Goal: Navigation & Orientation: Find specific page/section

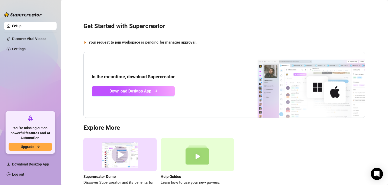
scroll to position [34, 0]
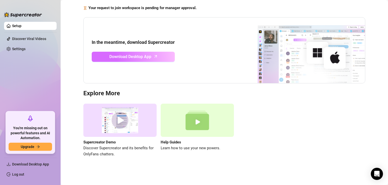
click at [148, 54] on span "Download Desktop App" at bounding box center [131, 56] width 42 height 6
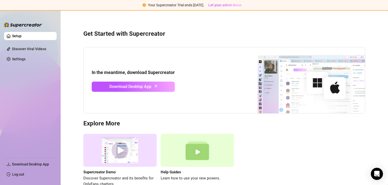
scroll to position [33, 0]
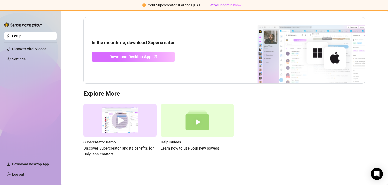
click at [131, 56] on span "Download Desktop App" at bounding box center [131, 56] width 42 height 6
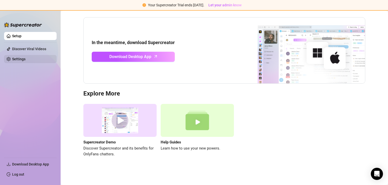
click at [26, 57] on link "Settings" at bounding box center [18, 59] width 13 height 4
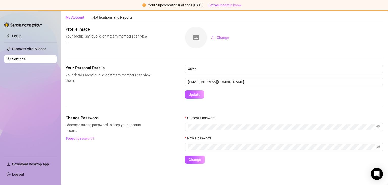
scroll to position [13, 0]
click at [31, 50] on link "Discover Viral Videos" at bounding box center [29, 49] width 34 height 4
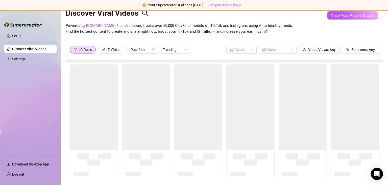
scroll to position [21, 0]
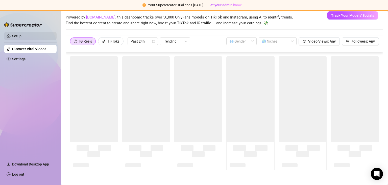
click at [21, 36] on link "Setup" at bounding box center [16, 36] width 9 height 4
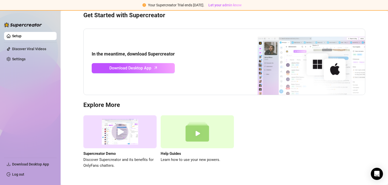
scroll to position [33, 0]
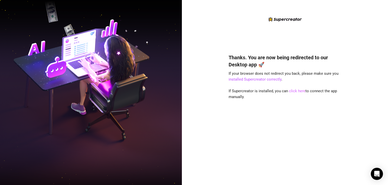
click at [297, 92] on link "click here" at bounding box center [297, 91] width 16 height 5
